Goal: Task Accomplishment & Management: Use online tool/utility

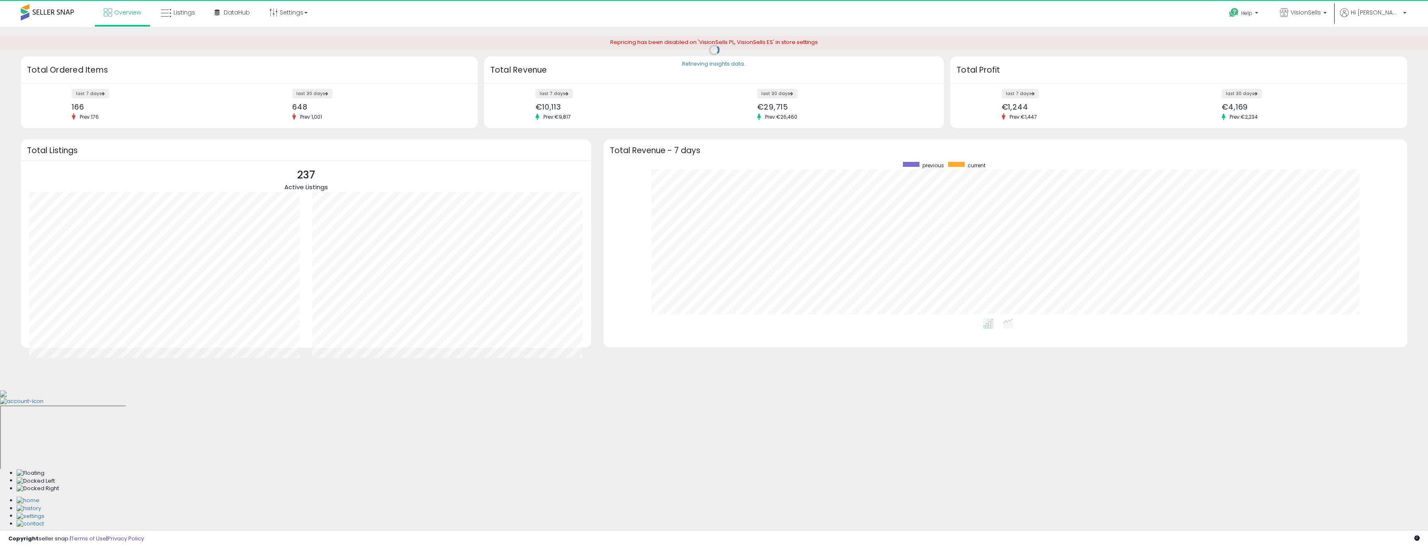
scroll to position [157, 787]
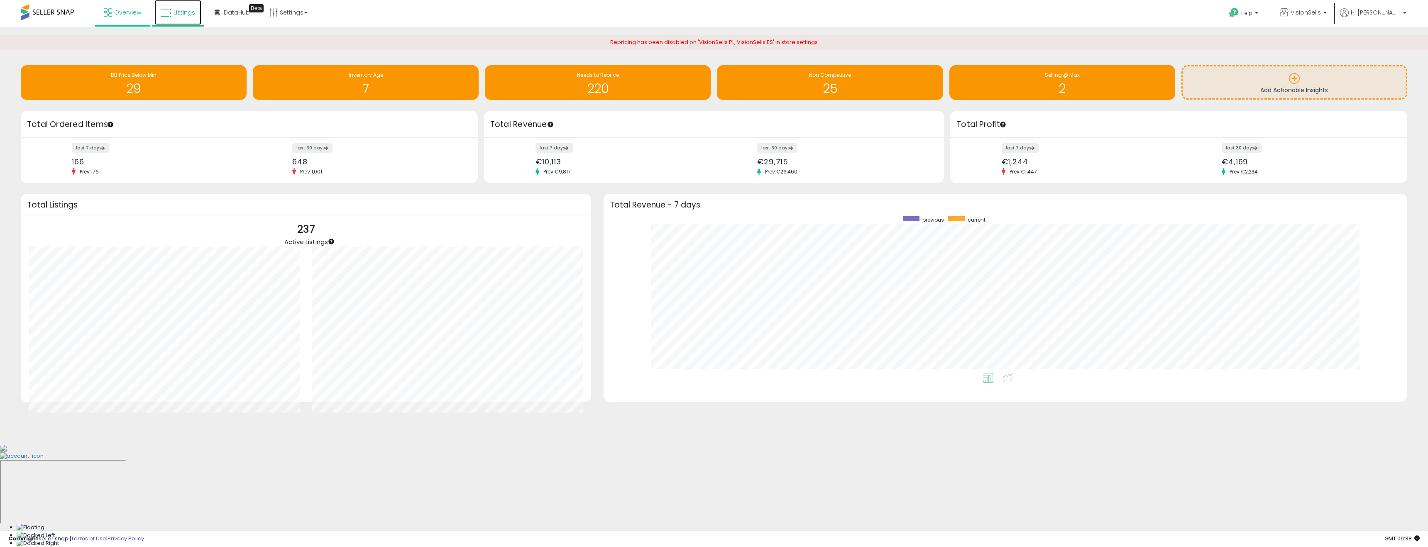
click at [175, 15] on span "Listings" at bounding box center [184, 12] width 22 height 8
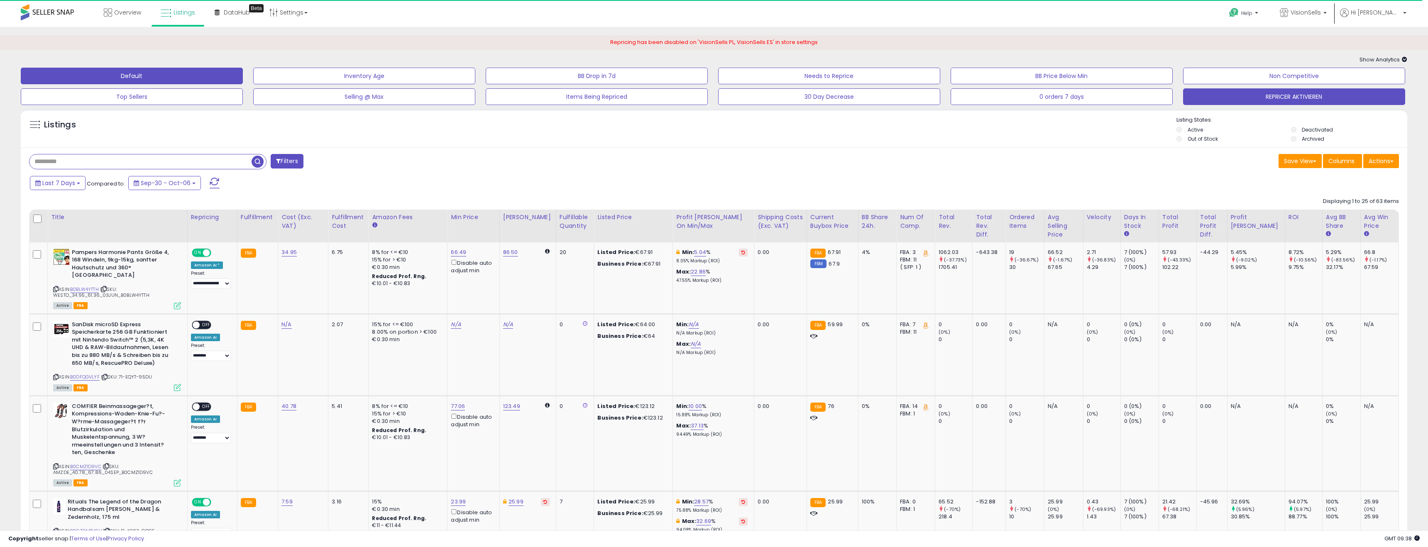
click at [1284, 96] on button "REPRICER AKTIVIEREN" at bounding box center [1294, 96] width 222 height 17
